Goal: Navigation & Orientation: Find specific page/section

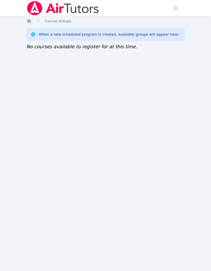
click at [177, 7] on span "button" at bounding box center [174, 8] width 11 height 11
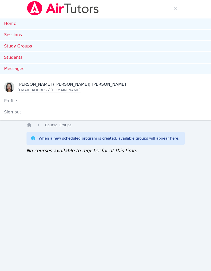
click at [17, 26] on link "Home" at bounding box center [105, 23] width 211 height 10
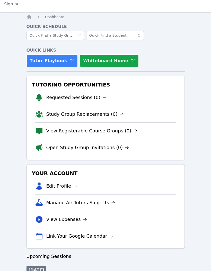
scroll to position [109, 0]
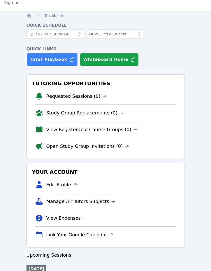
click at [122, 130] on link "View Registerable Course Groups (0)" at bounding box center [91, 129] width 91 height 7
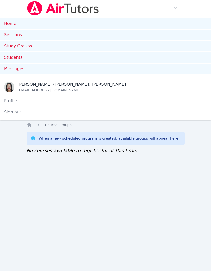
click at [174, 12] on span "button" at bounding box center [174, 8] width 11 height 11
